Goal: Task Accomplishment & Management: Complete application form

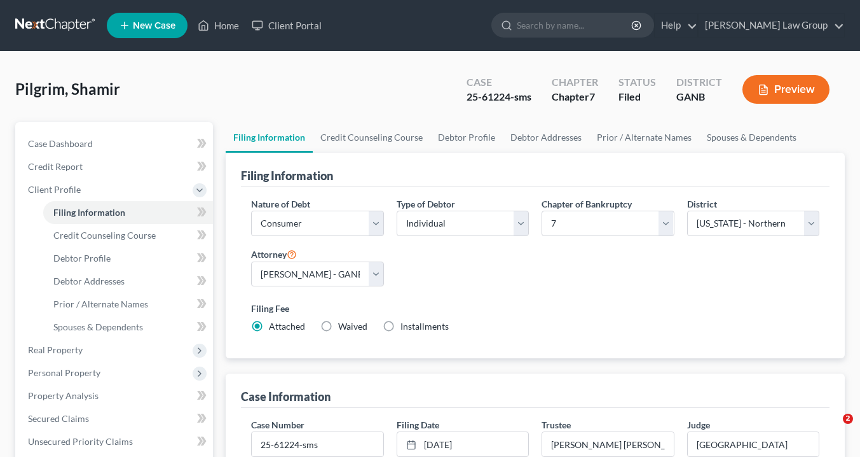
select select "1"
select select "0"
select select "19"
select select "0"
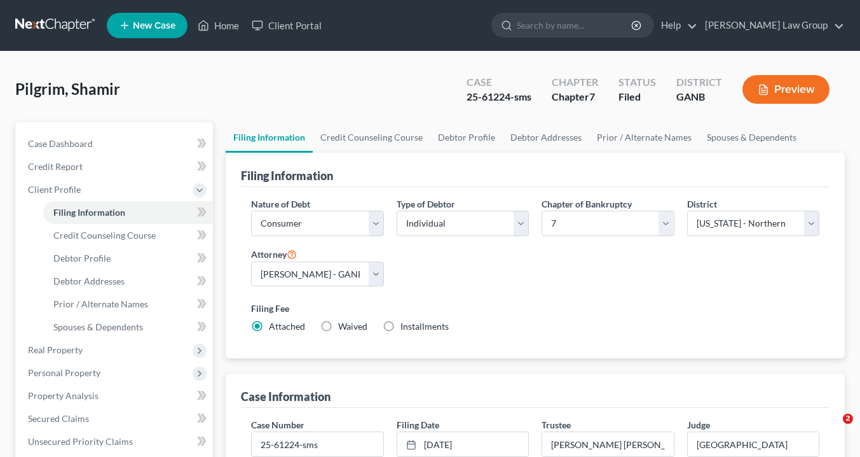
select select "10"
click at [232, 28] on link "Home" at bounding box center [218, 25] width 54 height 23
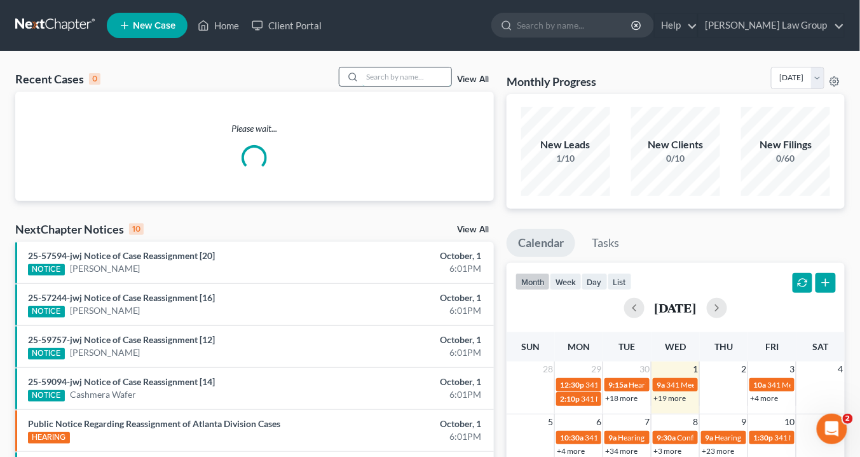
click at [380, 72] on input "search" at bounding box center [406, 76] width 89 height 18
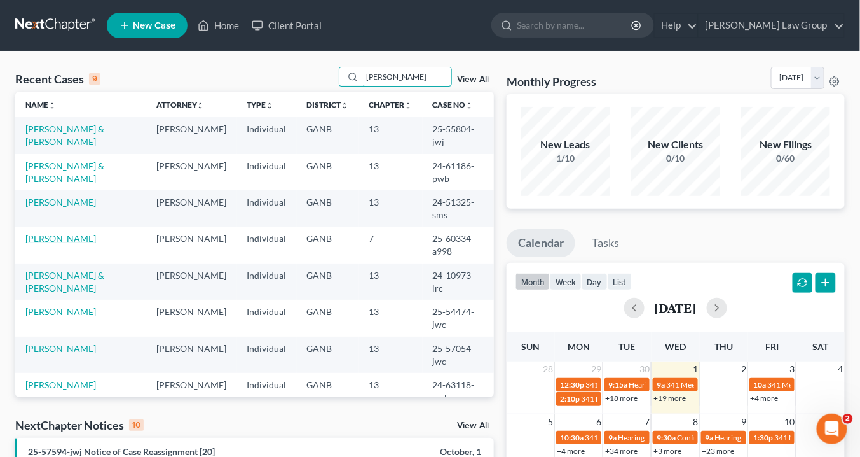
type input "[PERSON_NAME]"
click at [85, 237] on link "[PERSON_NAME]" at bounding box center [60, 238] width 71 height 11
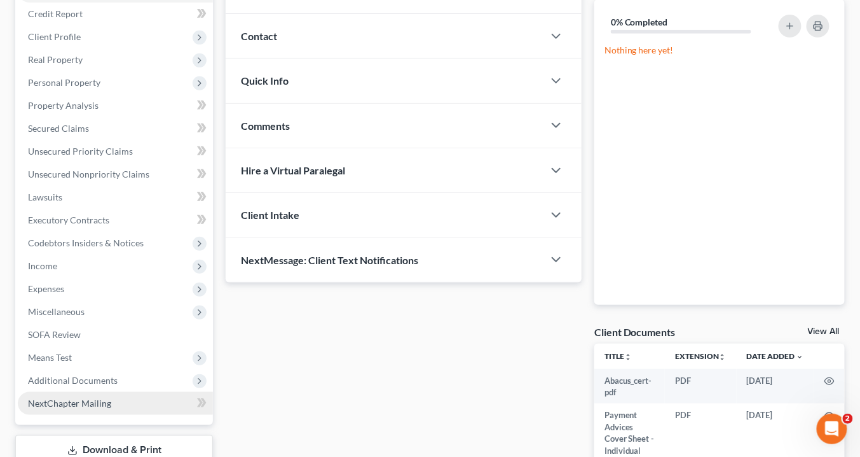
scroll to position [247, 0]
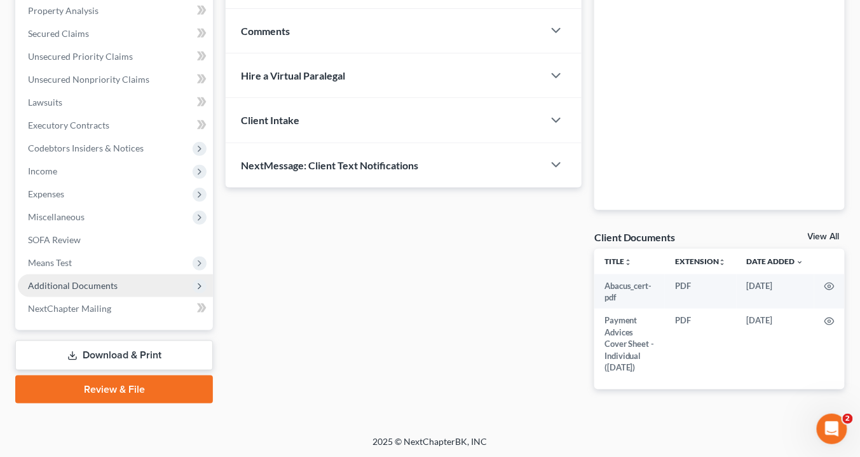
click at [106, 282] on span "Additional Documents" at bounding box center [73, 285] width 90 height 11
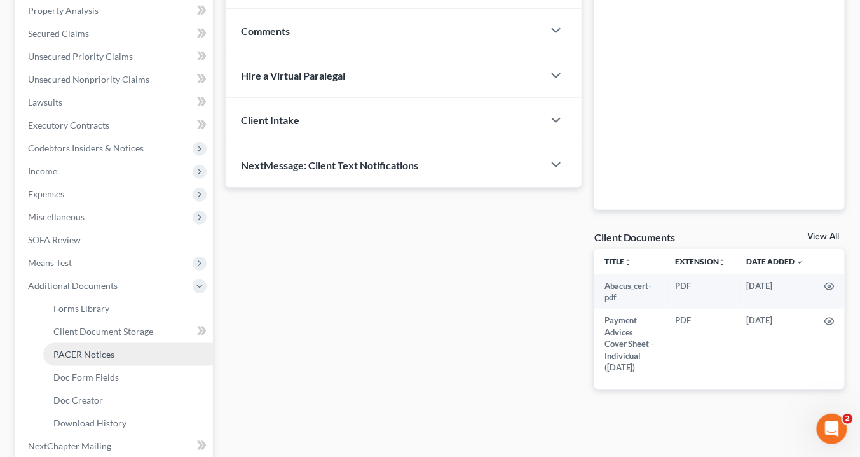
click at [99, 356] on span "PACER Notices" at bounding box center [83, 353] width 61 height 11
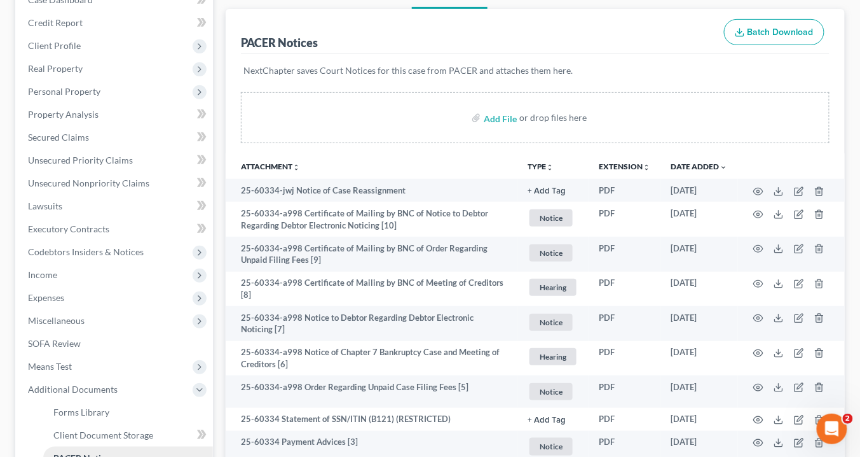
scroll to position [203, 0]
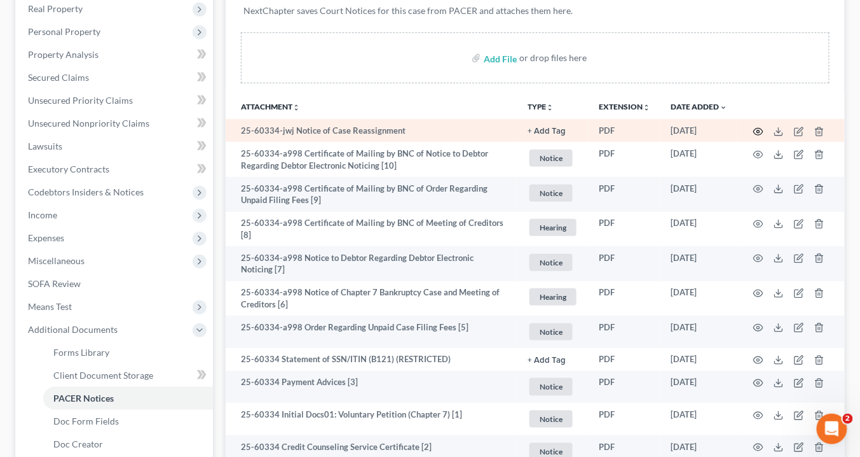
click at [758, 127] on icon "button" at bounding box center [758, 132] width 10 height 10
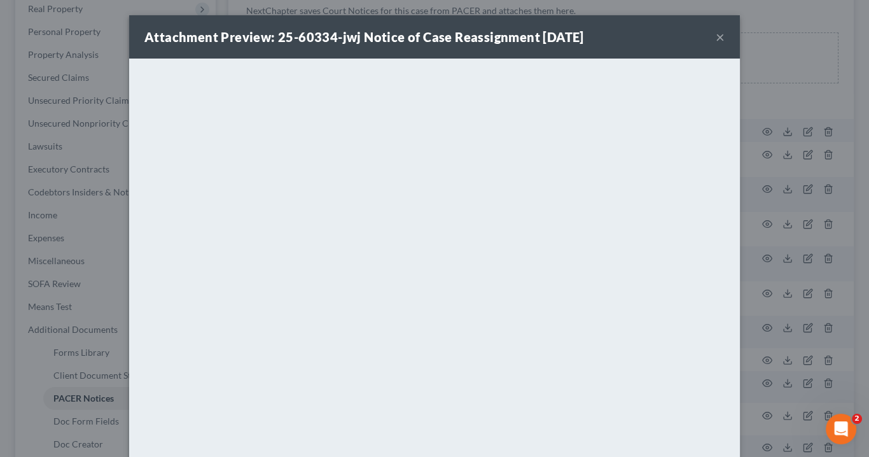
drag, startPoint x: 714, startPoint y: 36, endPoint x: 680, endPoint y: 20, distance: 37.8
click at [715, 36] on button "×" at bounding box center [719, 36] width 9 height 15
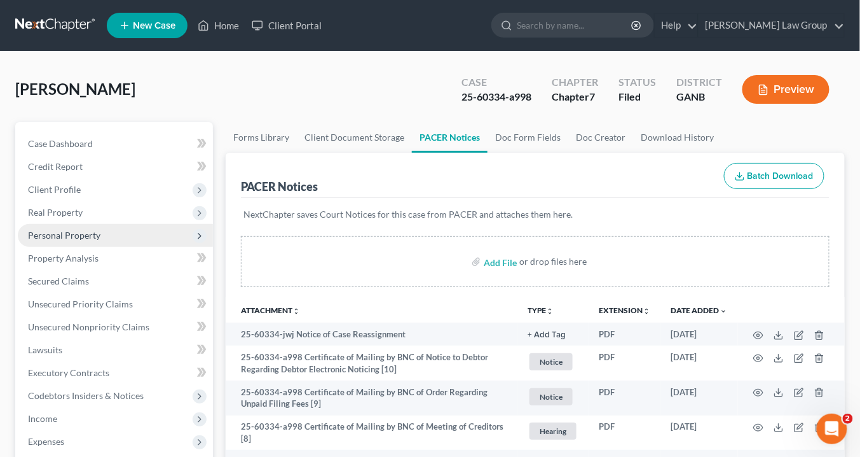
scroll to position [102, 0]
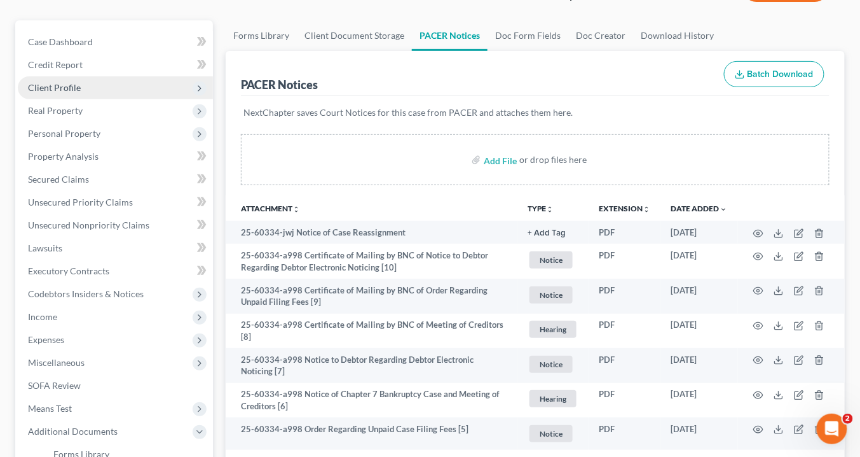
click at [85, 88] on span "Client Profile" at bounding box center [115, 87] width 195 height 23
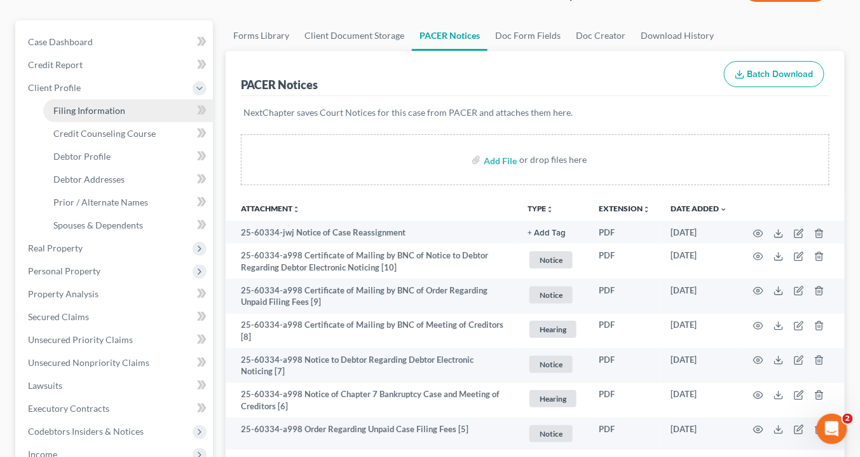
click at [93, 107] on span "Filing Information" at bounding box center [89, 110] width 72 height 11
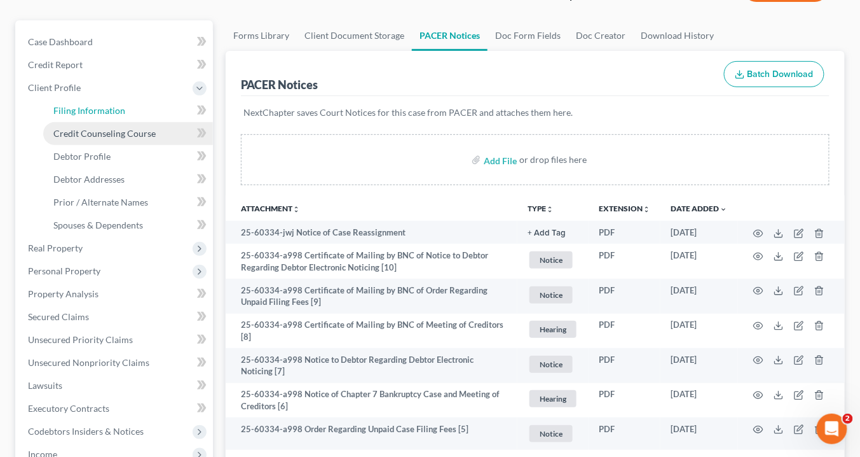
select select "1"
select select "0"
select select "19"
select select "0"
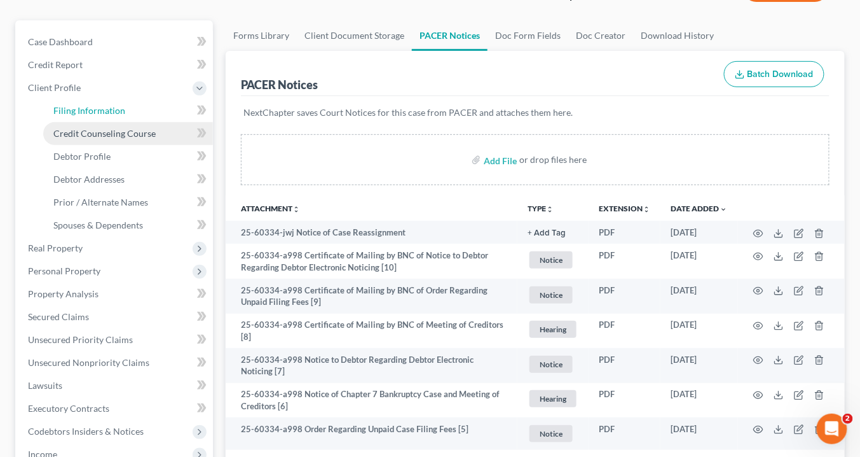
select select "10"
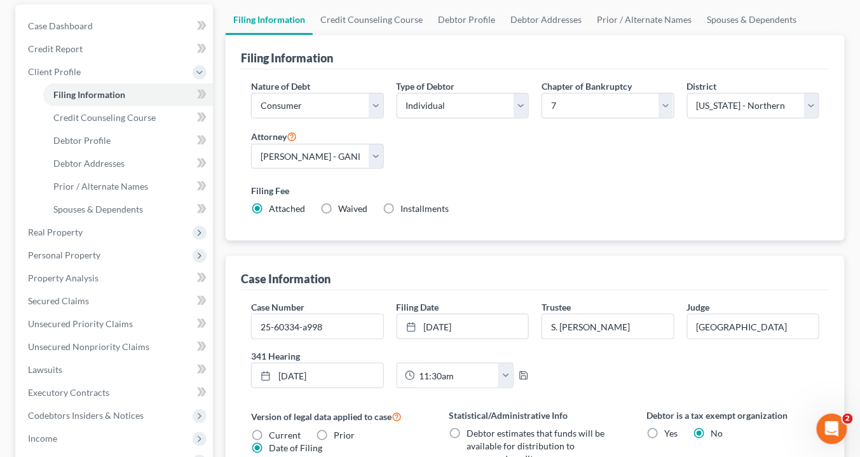
scroll to position [203, 0]
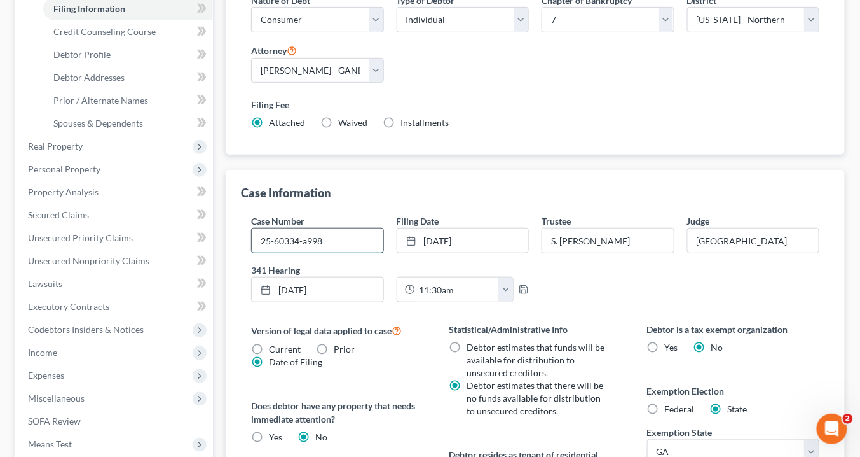
click at [325, 238] on input "25-60334-a998" at bounding box center [317, 240] width 131 height 24
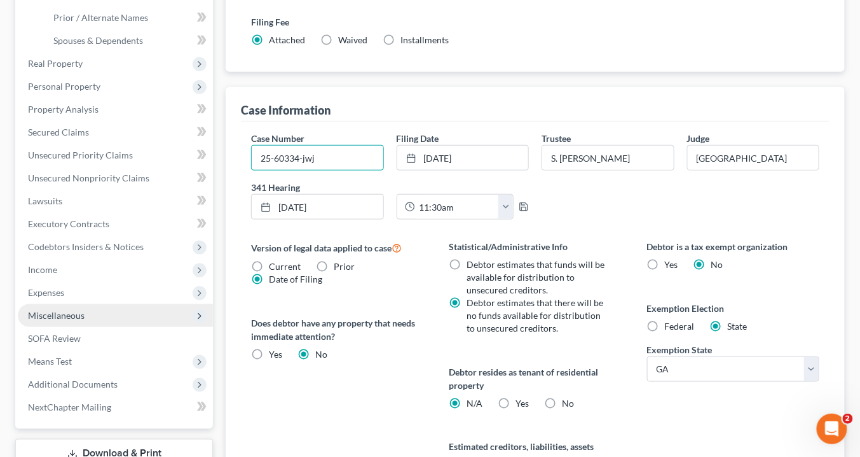
scroll to position [407, 0]
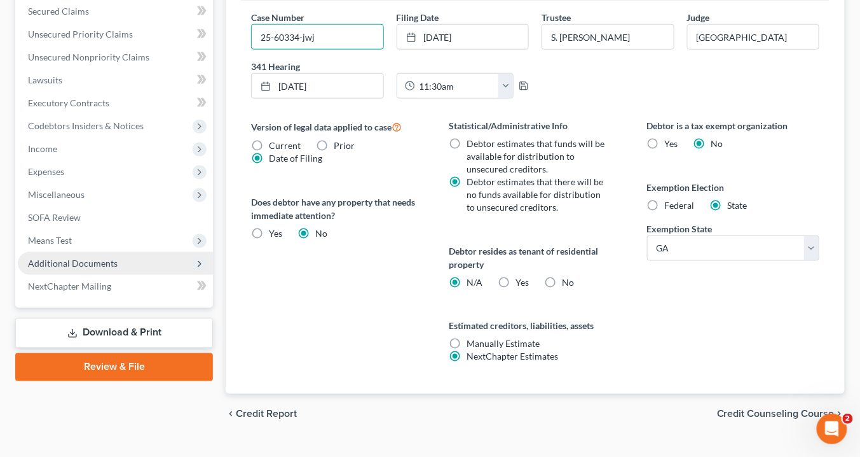
type input "25-60334-jwj"
click at [109, 260] on span "Additional Documents" at bounding box center [73, 263] width 90 height 11
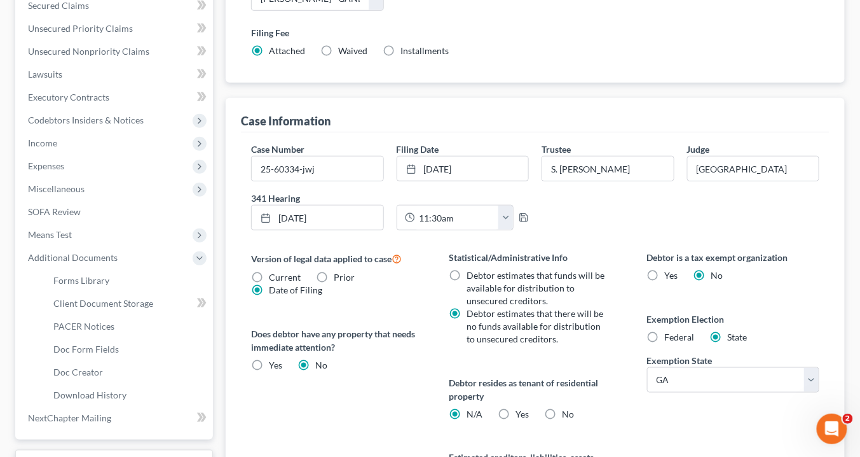
scroll to position [270, 0]
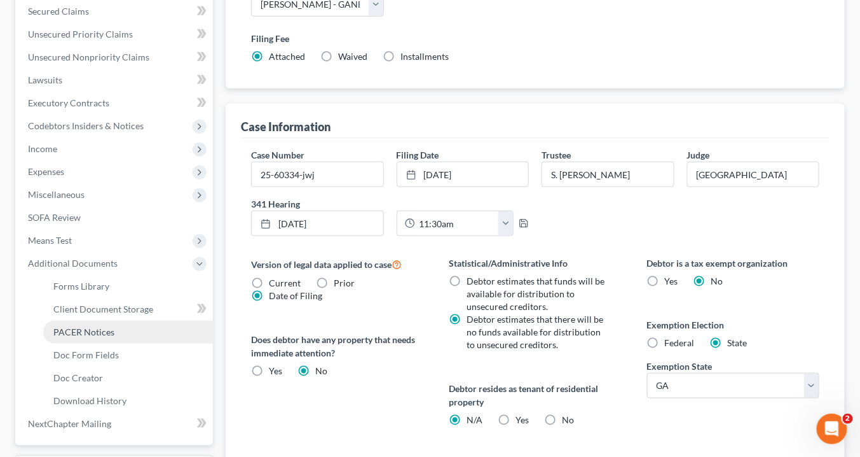
click at [107, 328] on span "PACER Notices" at bounding box center [83, 331] width 61 height 11
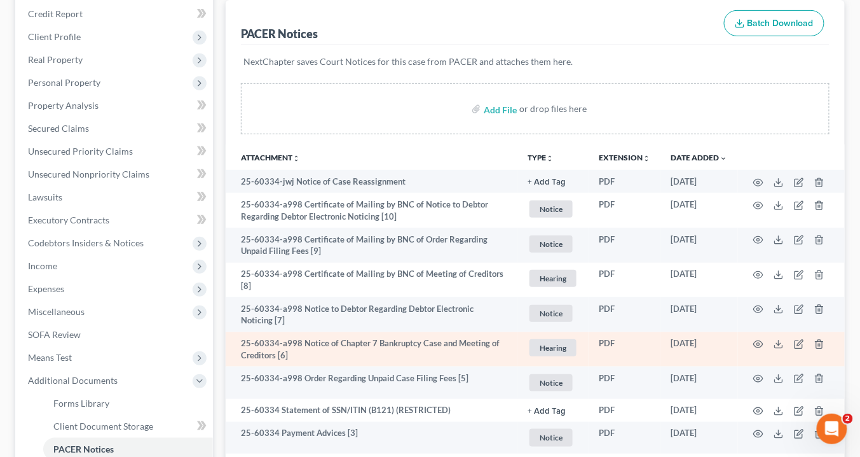
scroll to position [254, 0]
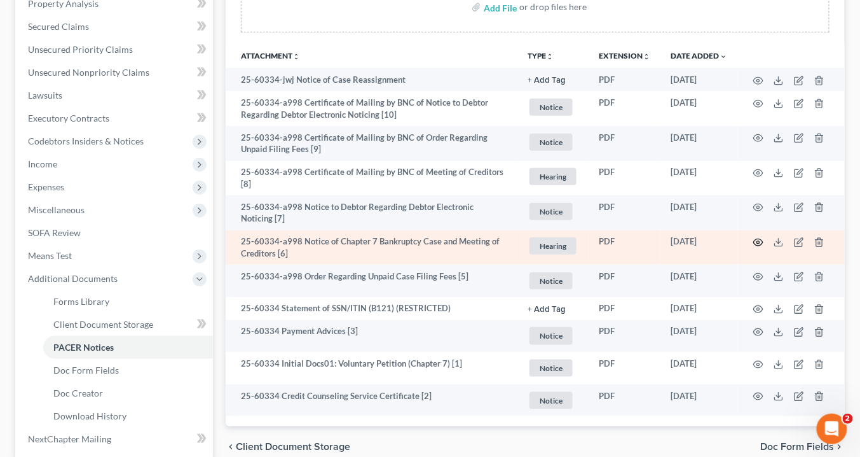
click at [760, 238] on icon "button" at bounding box center [758, 242] width 10 height 10
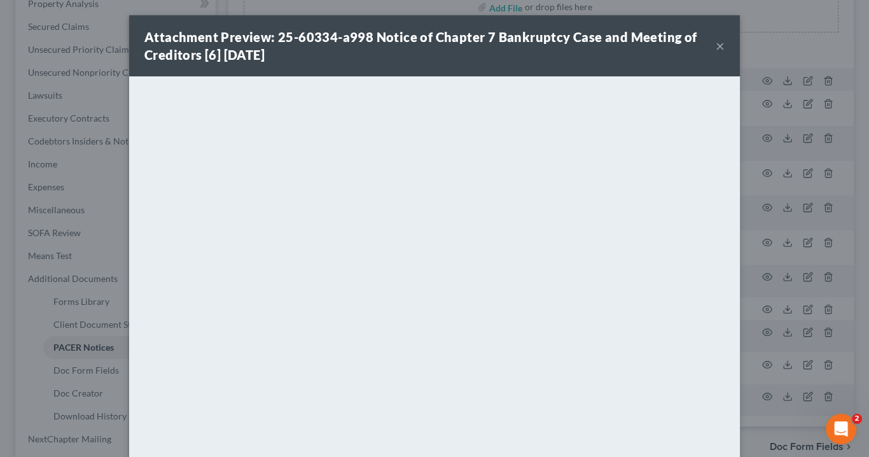
click at [715, 46] on button "×" at bounding box center [719, 45] width 9 height 15
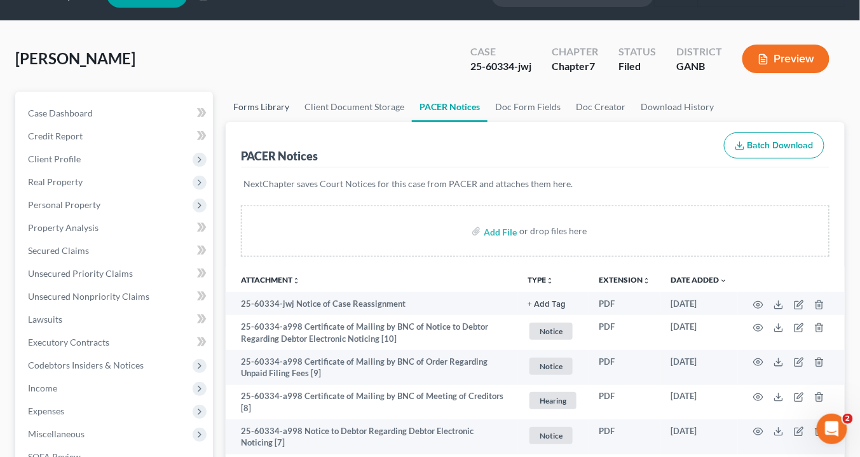
scroll to position [0, 0]
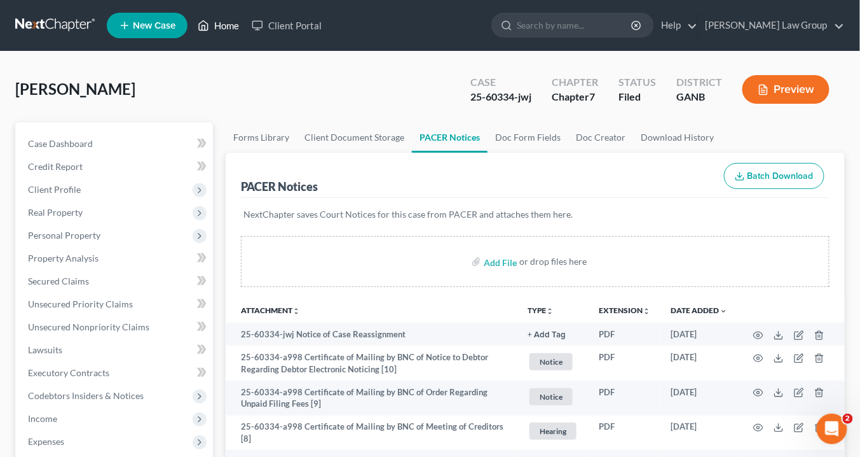
click at [221, 24] on link "Home" at bounding box center [218, 25] width 54 height 23
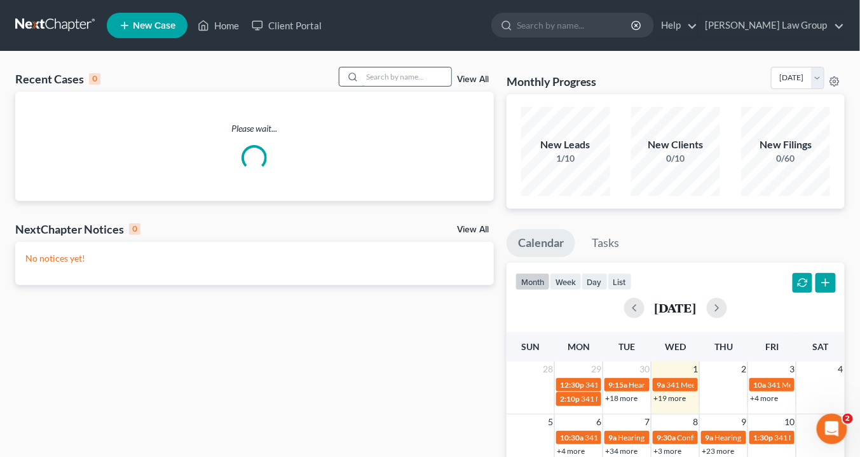
click at [394, 76] on input "search" at bounding box center [406, 76] width 89 height 18
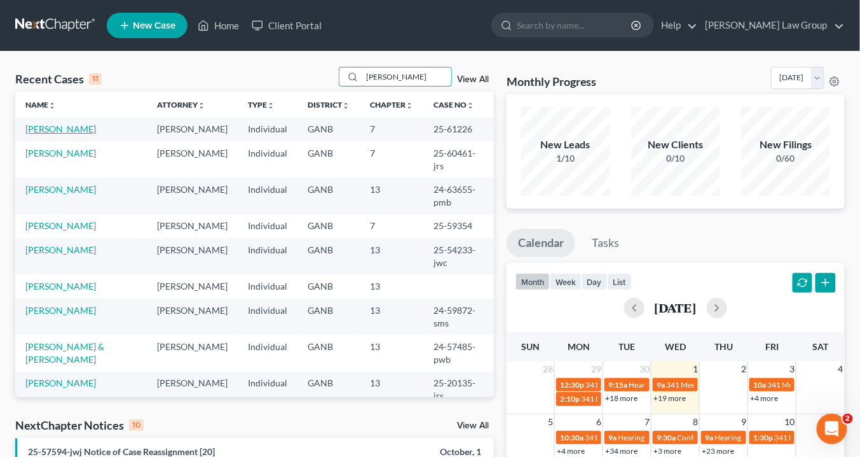
type input "[PERSON_NAME]"
click at [50, 128] on link "[PERSON_NAME]" at bounding box center [60, 128] width 71 height 11
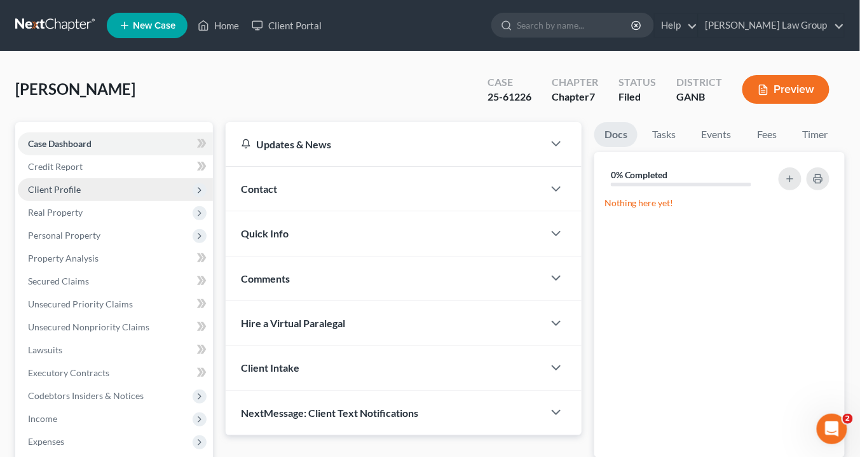
click at [83, 187] on span "Client Profile" at bounding box center [115, 189] width 195 height 23
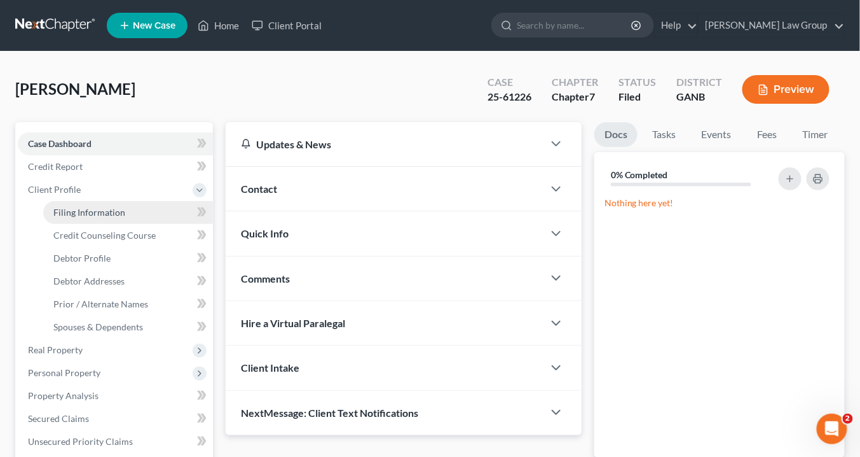
click at [115, 209] on span "Filing Information" at bounding box center [89, 212] width 72 height 11
select select "1"
select select "0"
select select "19"
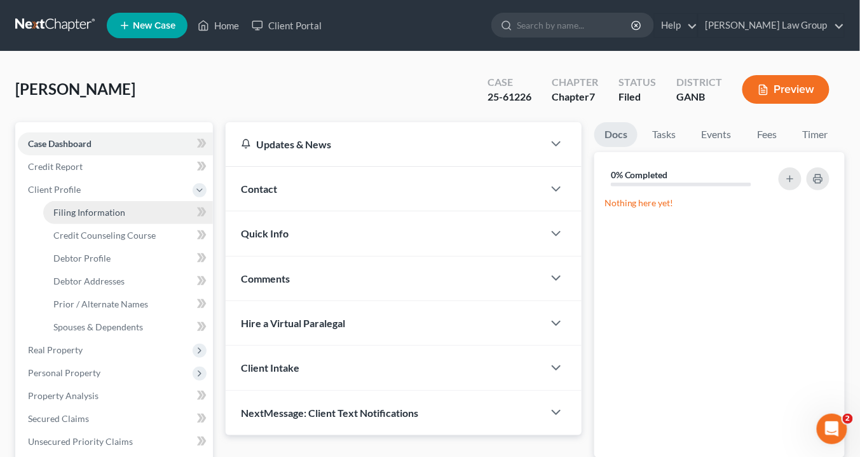
select select "0"
select select "10"
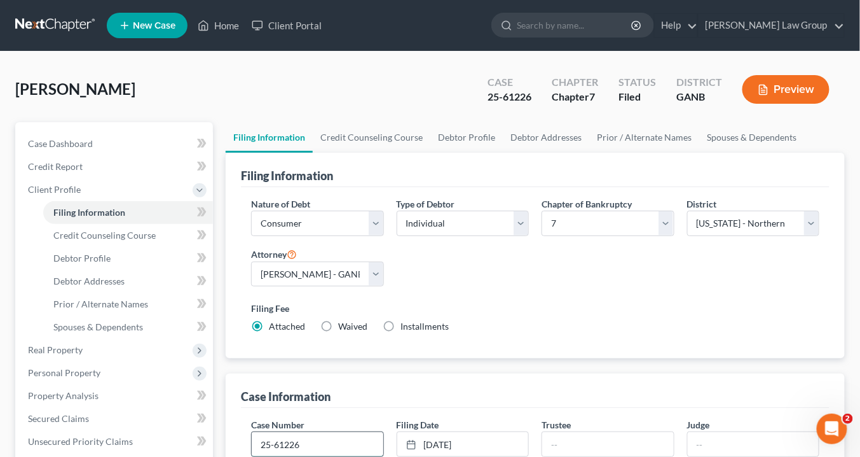
click at [316, 441] on input "25-61226" at bounding box center [317, 444] width 131 height 24
type input "25-61226-bem"
click at [556, 443] on input "text" at bounding box center [607, 444] width 131 height 24
type input "[PERSON_NAME]"
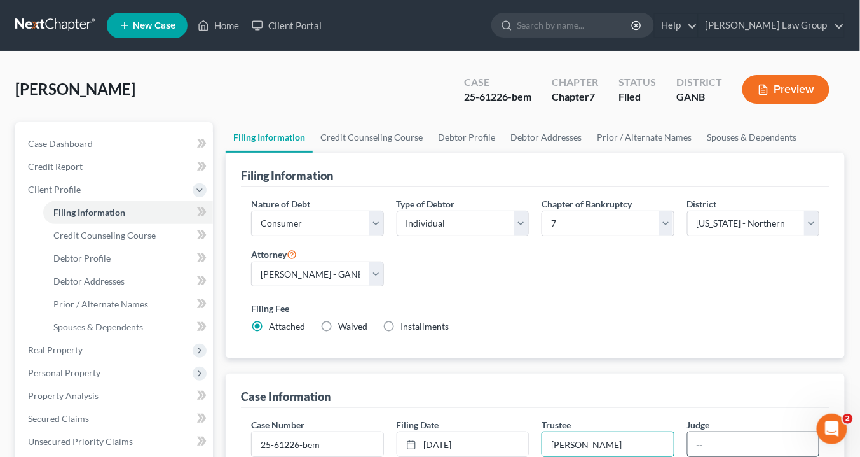
click at [697, 441] on input "text" at bounding box center [753, 444] width 131 height 24
type input "[GEOGRAPHIC_DATA]"
click at [217, 31] on link "Home" at bounding box center [218, 25] width 54 height 23
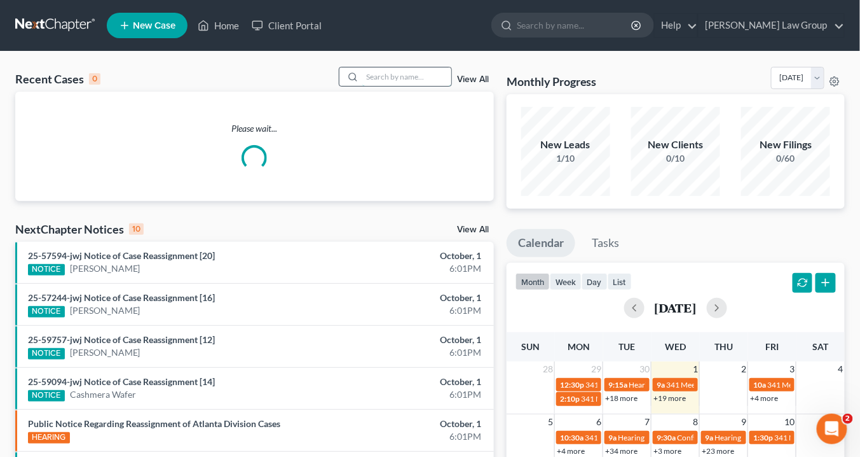
drag, startPoint x: 373, startPoint y: 75, endPoint x: 390, endPoint y: 83, distance: 19.4
click at [373, 74] on input "search" at bounding box center [406, 76] width 89 height 18
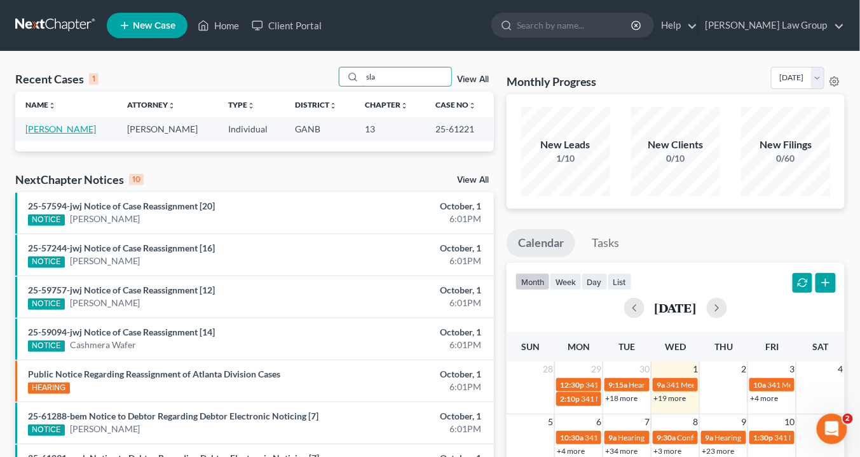
type input "sla"
click at [78, 127] on link "[PERSON_NAME]" at bounding box center [60, 128] width 71 height 11
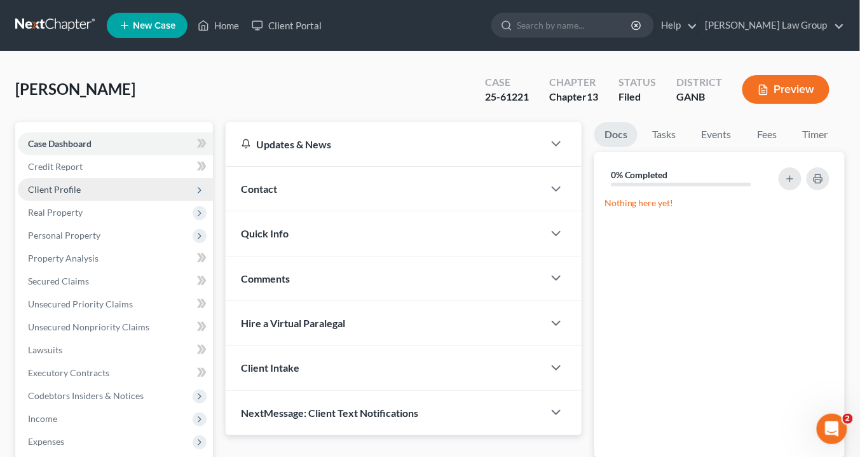
click at [68, 186] on span "Client Profile" at bounding box center [54, 189] width 53 height 11
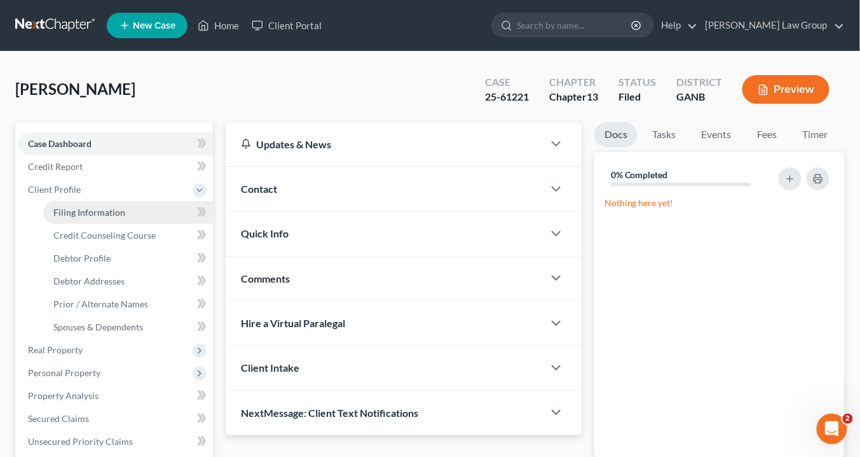
click at [86, 211] on span "Filing Information" at bounding box center [89, 212] width 72 height 11
select select "1"
select select "0"
select select "3"
select select "19"
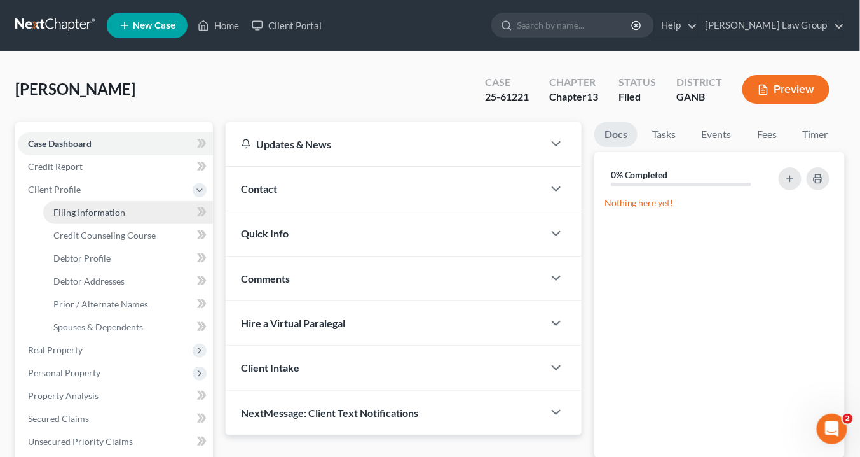
select select "0"
select select "10"
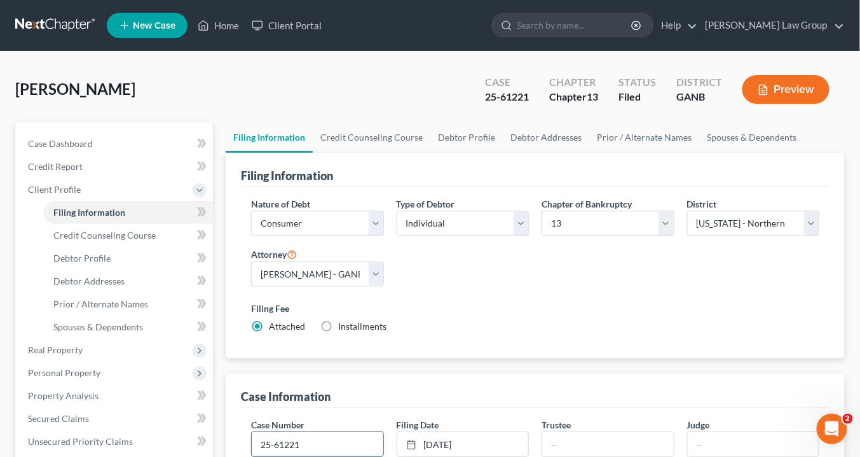
click at [317, 438] on input "25-61221" at bounding box center [317, 444] width 131 height 24
type input "25-61221-jwc"
drag, startPoint x: 561, startPoint y: 436, endPoint x: 568, endPoint y: 437, distance: 7.2
click at [561, 436] on input "text" at bounding box center [607, 444] width 131 height 24
type input "[PERSON_NAME]"
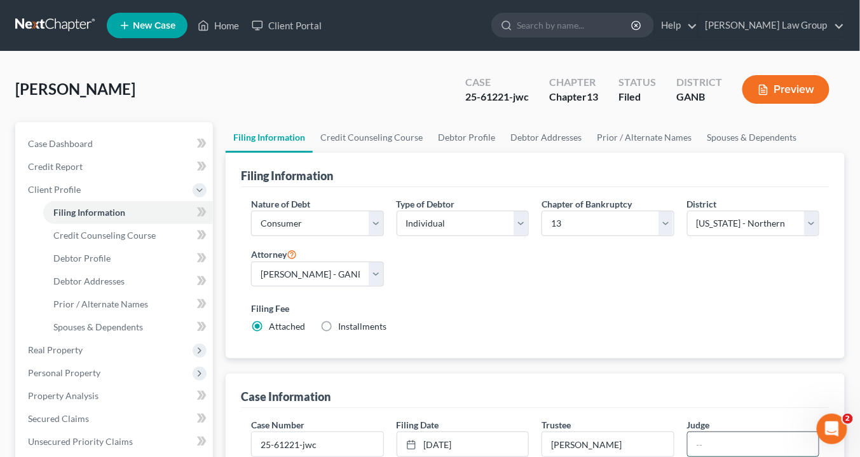
click at [711, 441] on input "text" at bounding box center [753, 444] width 131 height 24
type input "[GEOGRAPHIC_DATA]"
click at [216, 25] on link "Home" at bounding box center [218, 25] width 54 height 23
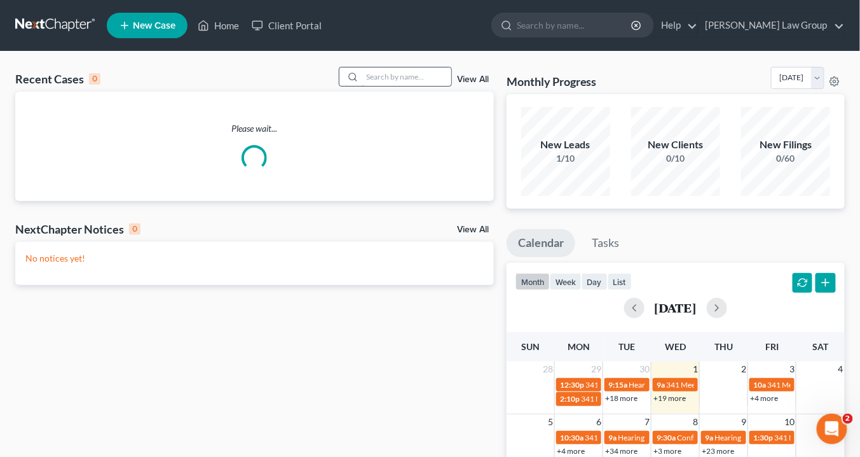
click at [372, 80] on input "search" at bounding box center [406, 76] width 89 height 18
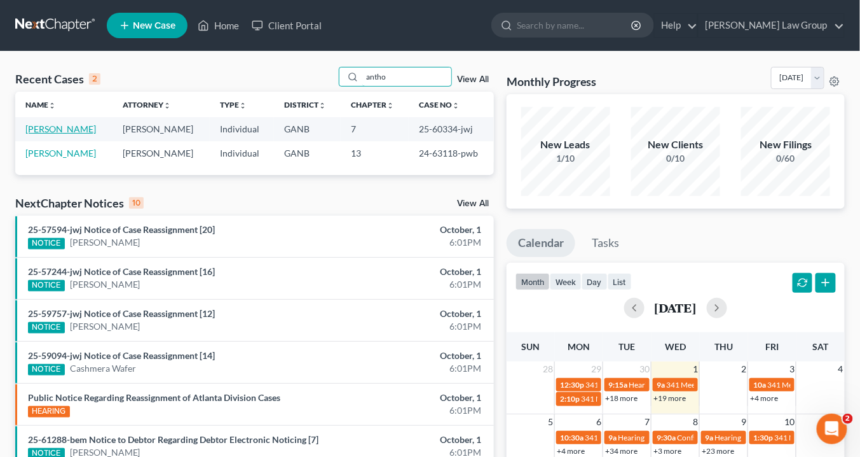
type input "antho"
click at [70, 128] on link "[PERSON_NAME]" at bounding box center [60, 128] width 71 height 11
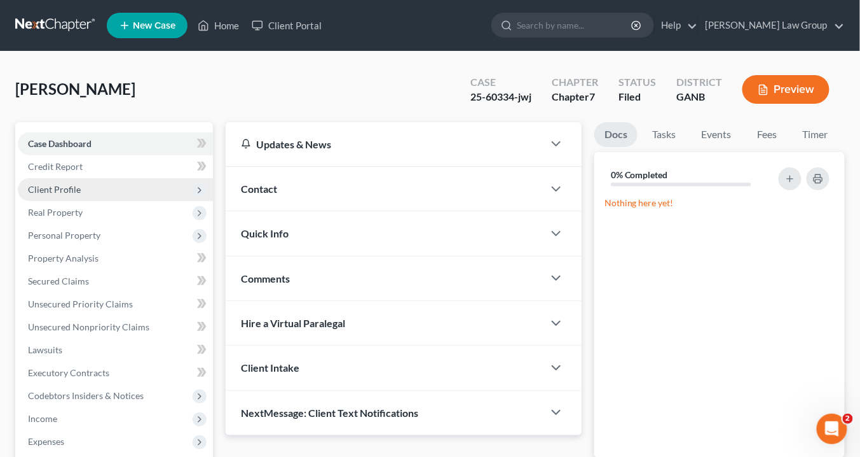
click at [70, 189] on span "Client Profile" at bounding box center [54, 189] width 53 height 11
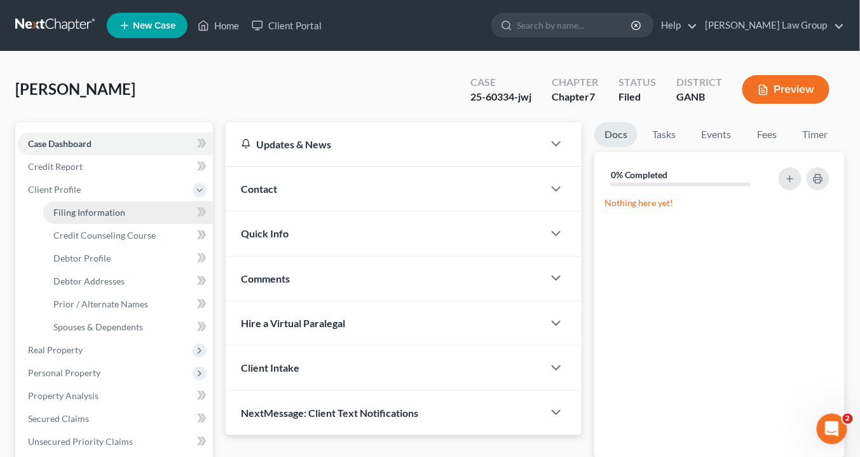
click at [81, 210] on span "Filing Information" at bounding box center [89, 212] width 72 height 11
select select "1"
select select "0"
select select "19"
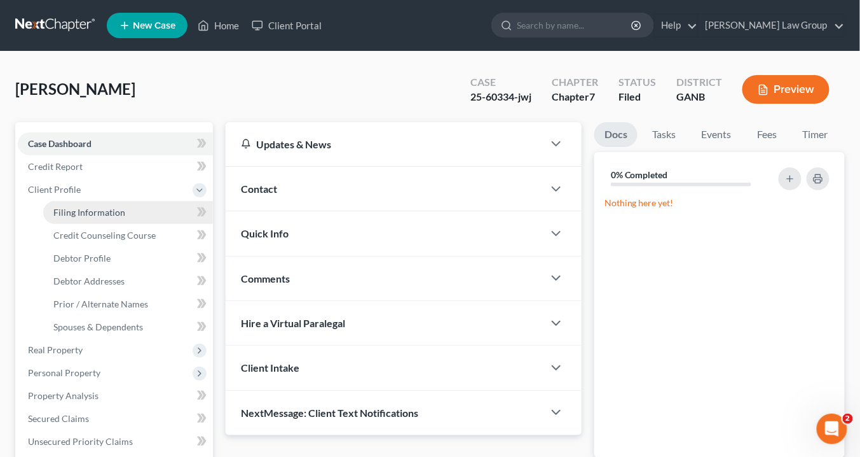
select select "0"
select select "10"
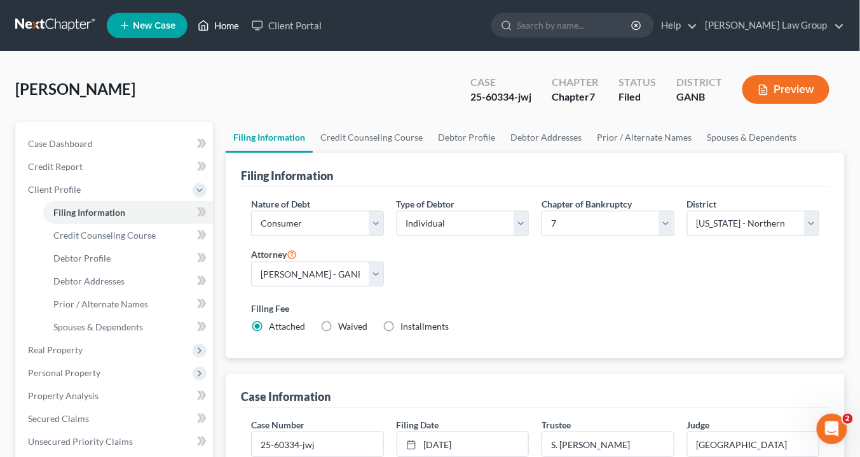
click at [223, 26] on link "Home" at bounding box center [218, 25] width 54 height 23
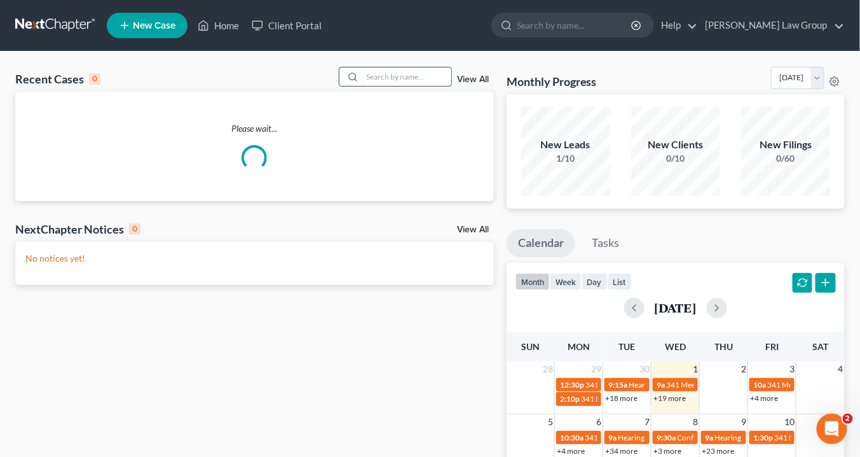
click at [390, 78] on input "search" at bounding box center [406, 76] width 89 height 18
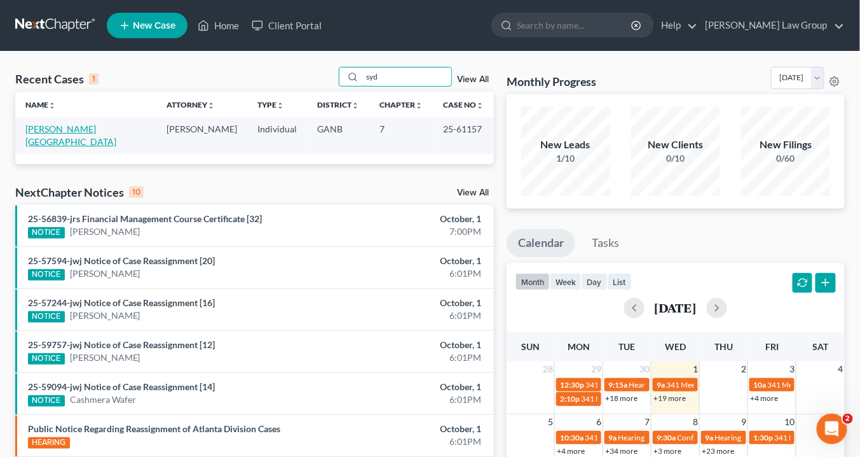
type input "syd"
click at [55, 128] on link "[PERSON_NAME][GEOGRAPHIC_DATA]" at bounding box center [70, 135] width 91 height 24
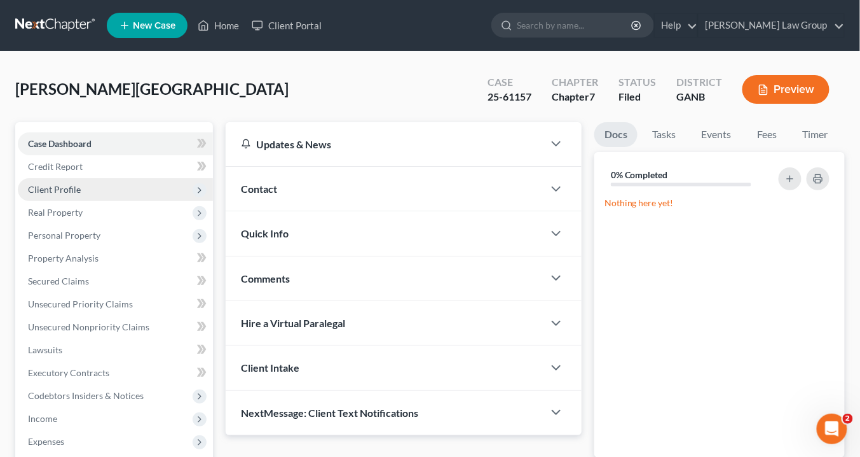
click at [67, 191] on span "Client Profile" at bounding box center [54, 189] width 53 height 11
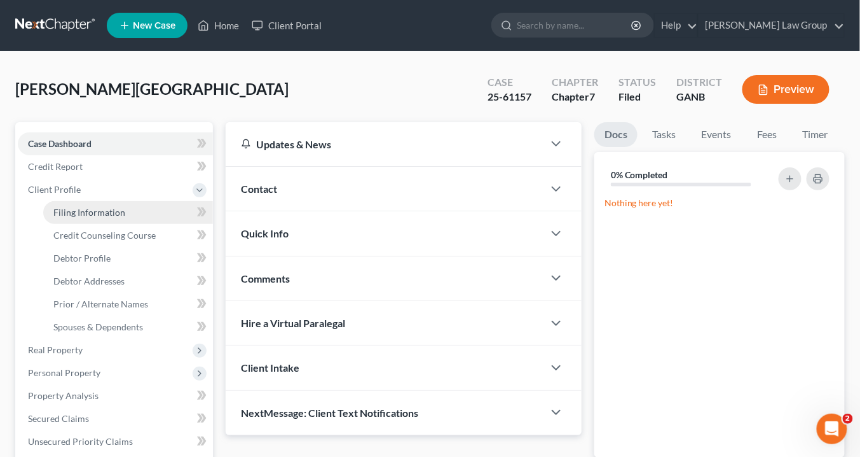
click at [73, 207] on span "Filing Information" at bounding box center [89, 212] width 72 height 11
select select "1"
select select "0"
select select "19"
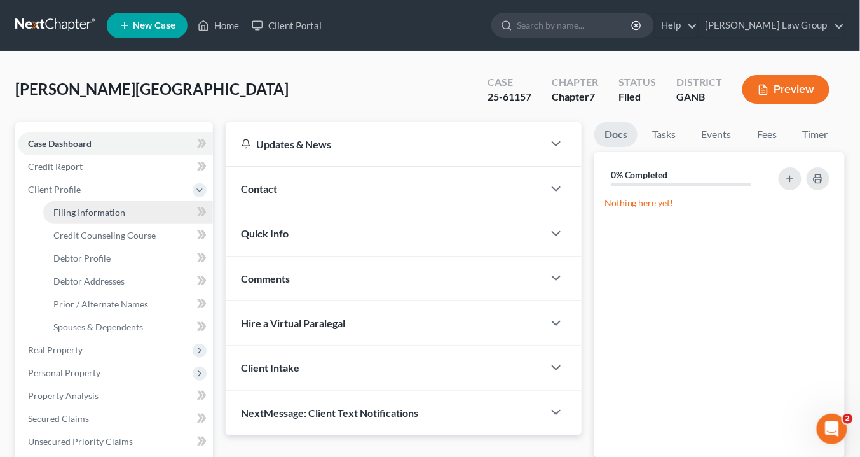
select select "0"
select select "10"
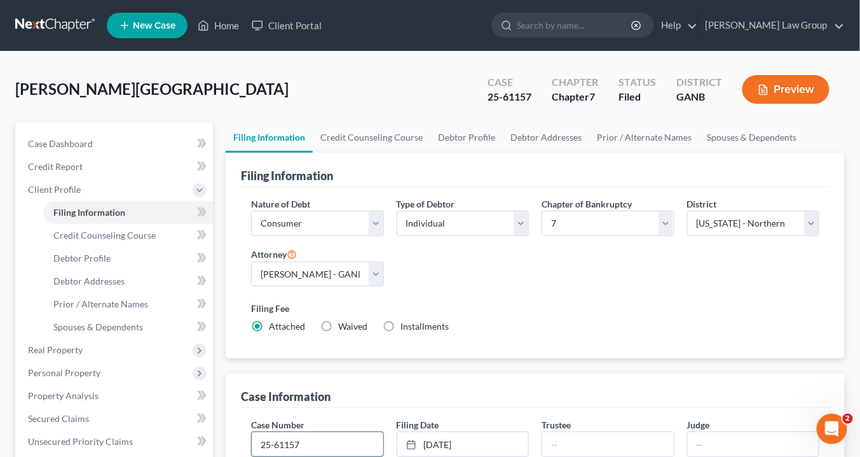
drag, startPoint x: 308, startPoint y: 442, endPoint x: 320, endPoint y: 434, distance: 14.8
click at [308, 442] on input "25-61157" at bounding box center [317, 444] width 131 height 24
type input "25-61157-jrs"
click at [572, 442] on input "text" at bounding box center [607, 444] width 131 height 24
type input "[PERSON_NAME]"
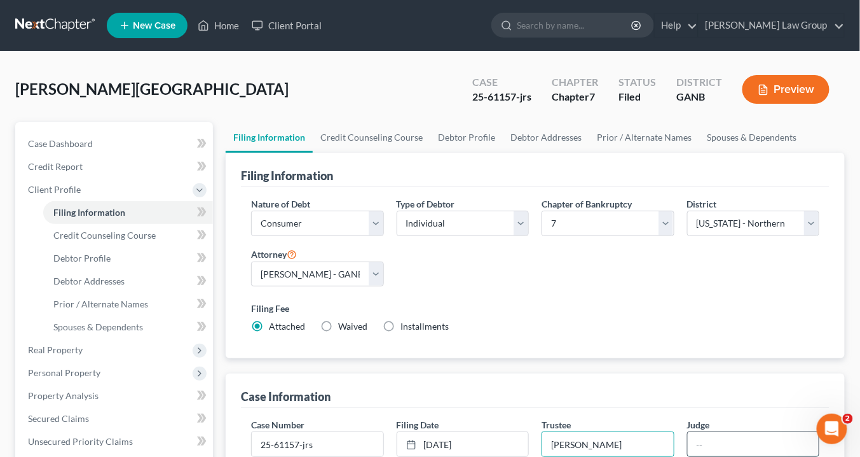
drag, startPoint x: 709, startPoint y: 443, endPoint x: 716, endPoint y: 453, distance: 11.8
click at [709, 443] on input "text" at bounding box center [753, 444] width 131 height 24
type input "[GEOGRAPHIC_DATA]"
